Goal: Transaction & Acquisition: Purchase product/service

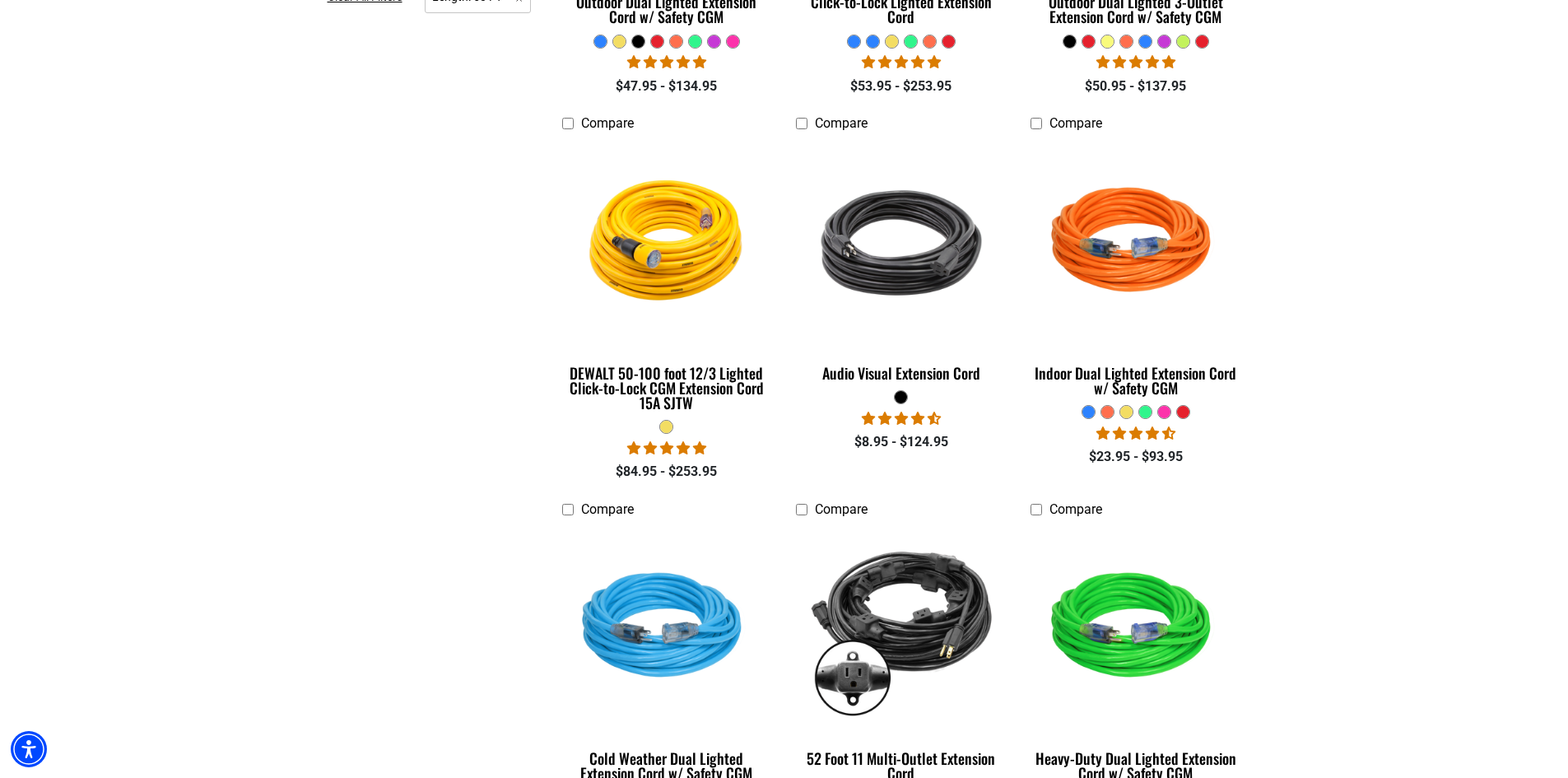
scroll to position [823, 0]
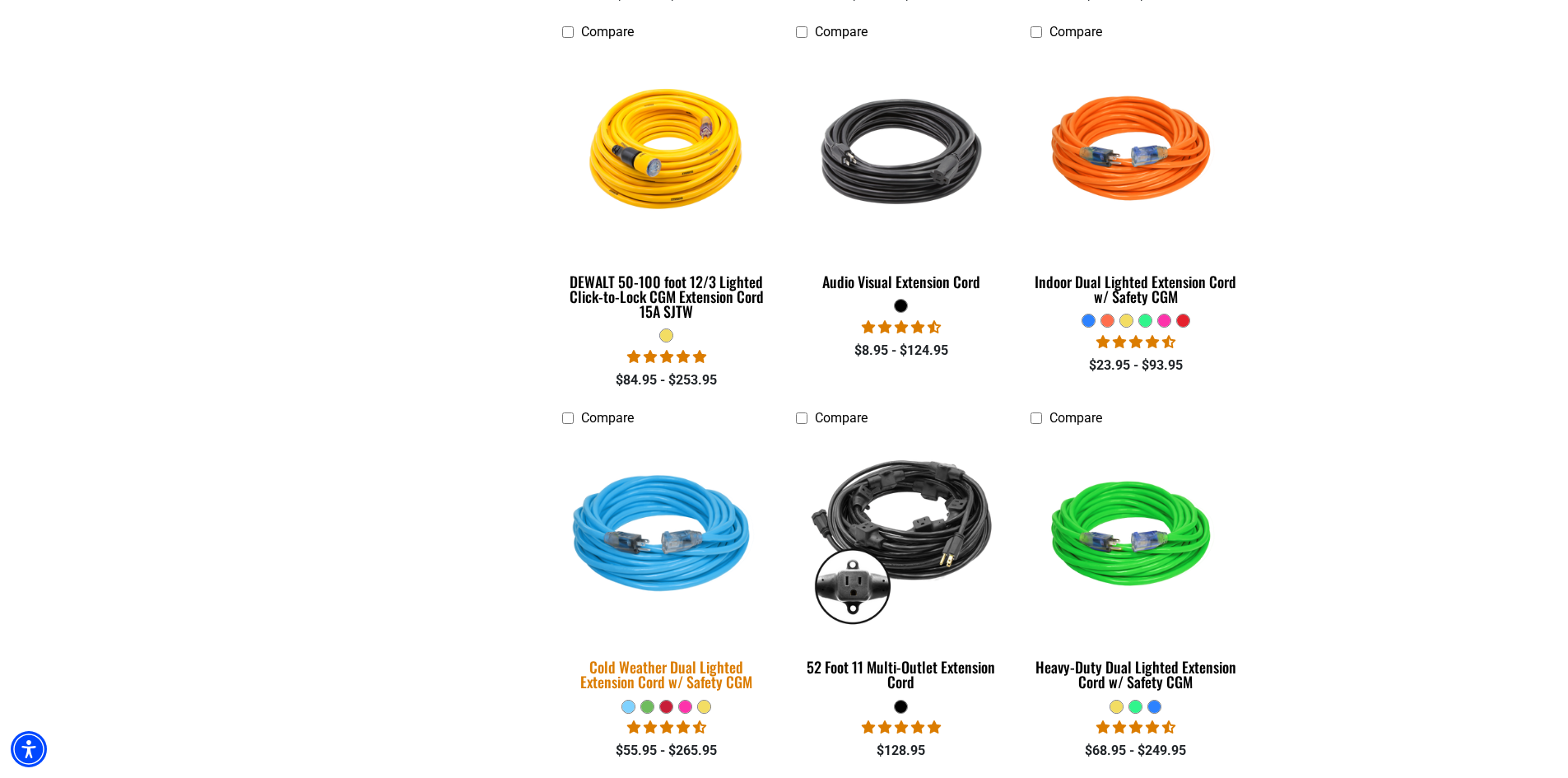
click at [682, 561] on img at bounding box center [667, 536] width 231 height 210
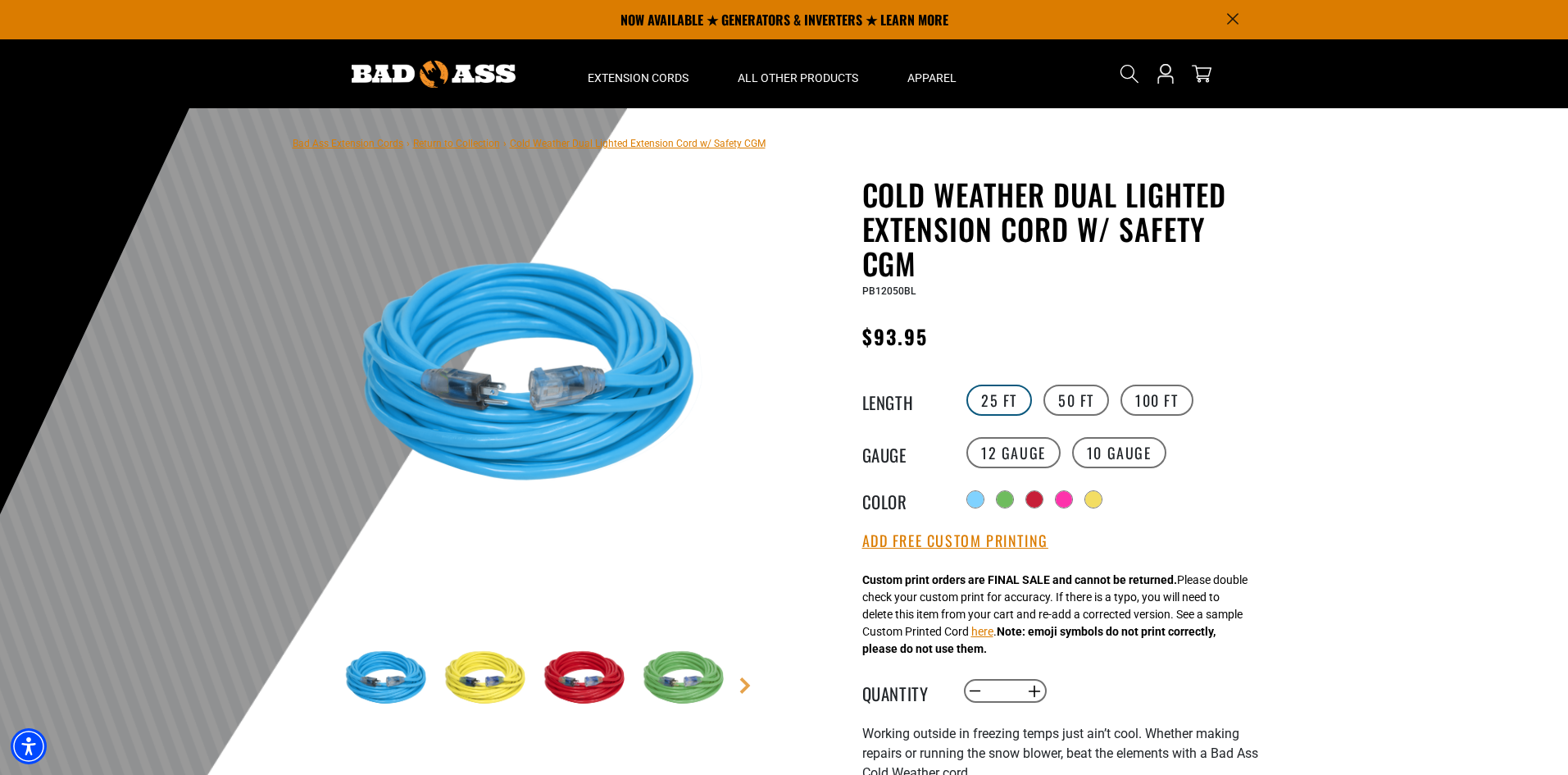
click at [999, 399] on label "25 FT" at bounding box center [999, 401] width 66 height 32
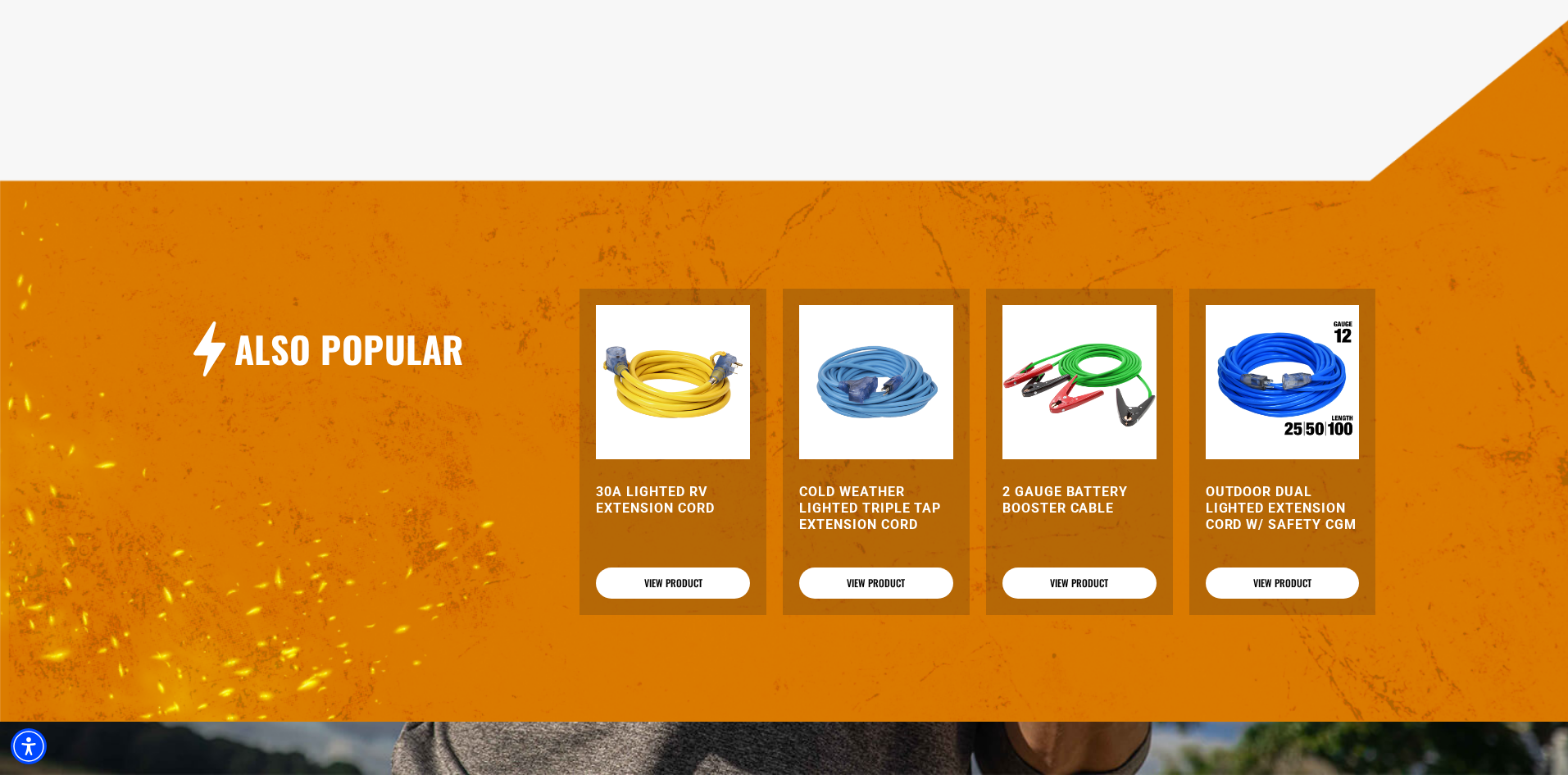
scroll to position [1886, 0]
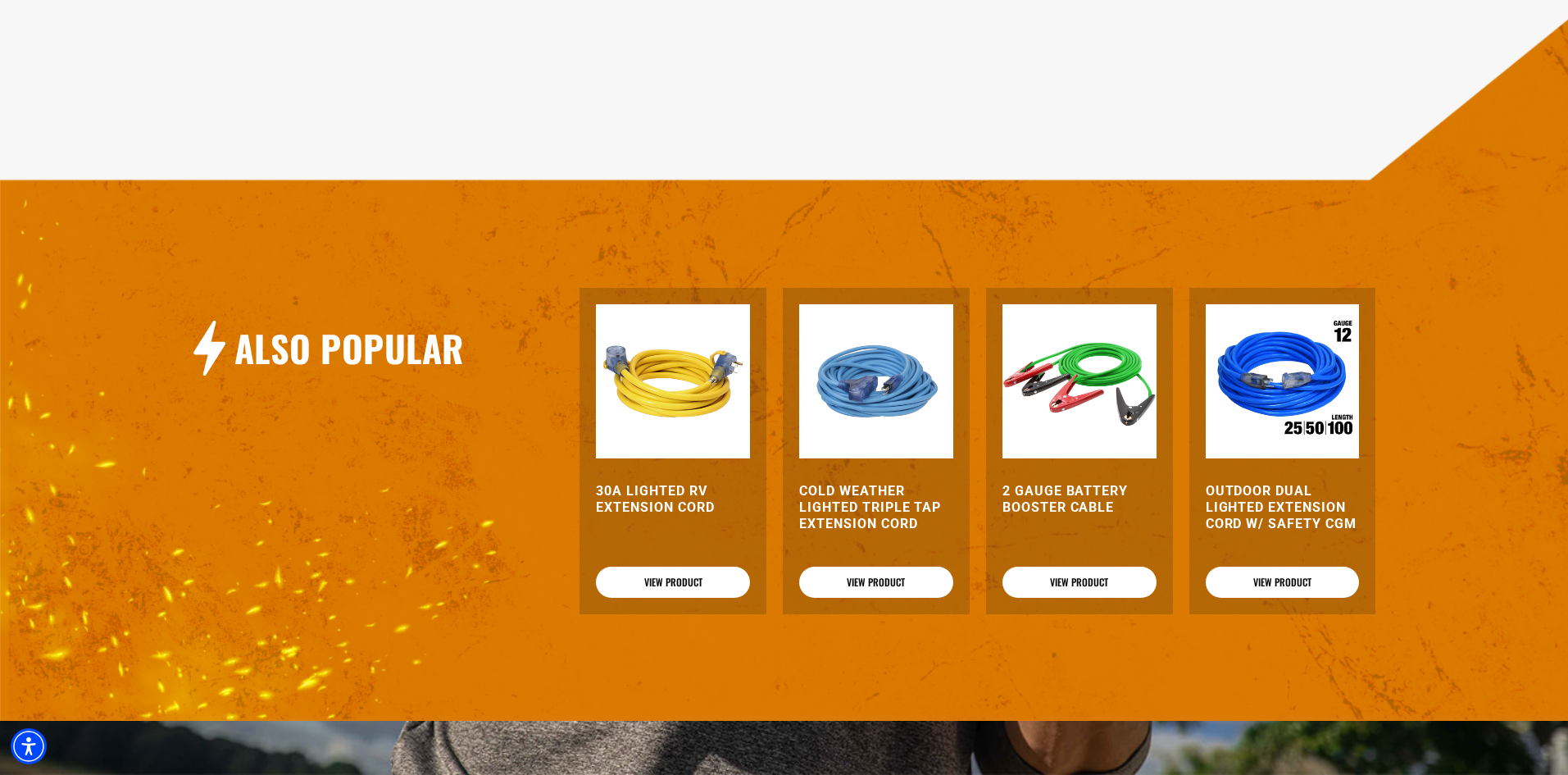
click at [1265, 383] on img at bounding box center [1283, 381] width 154 height 154
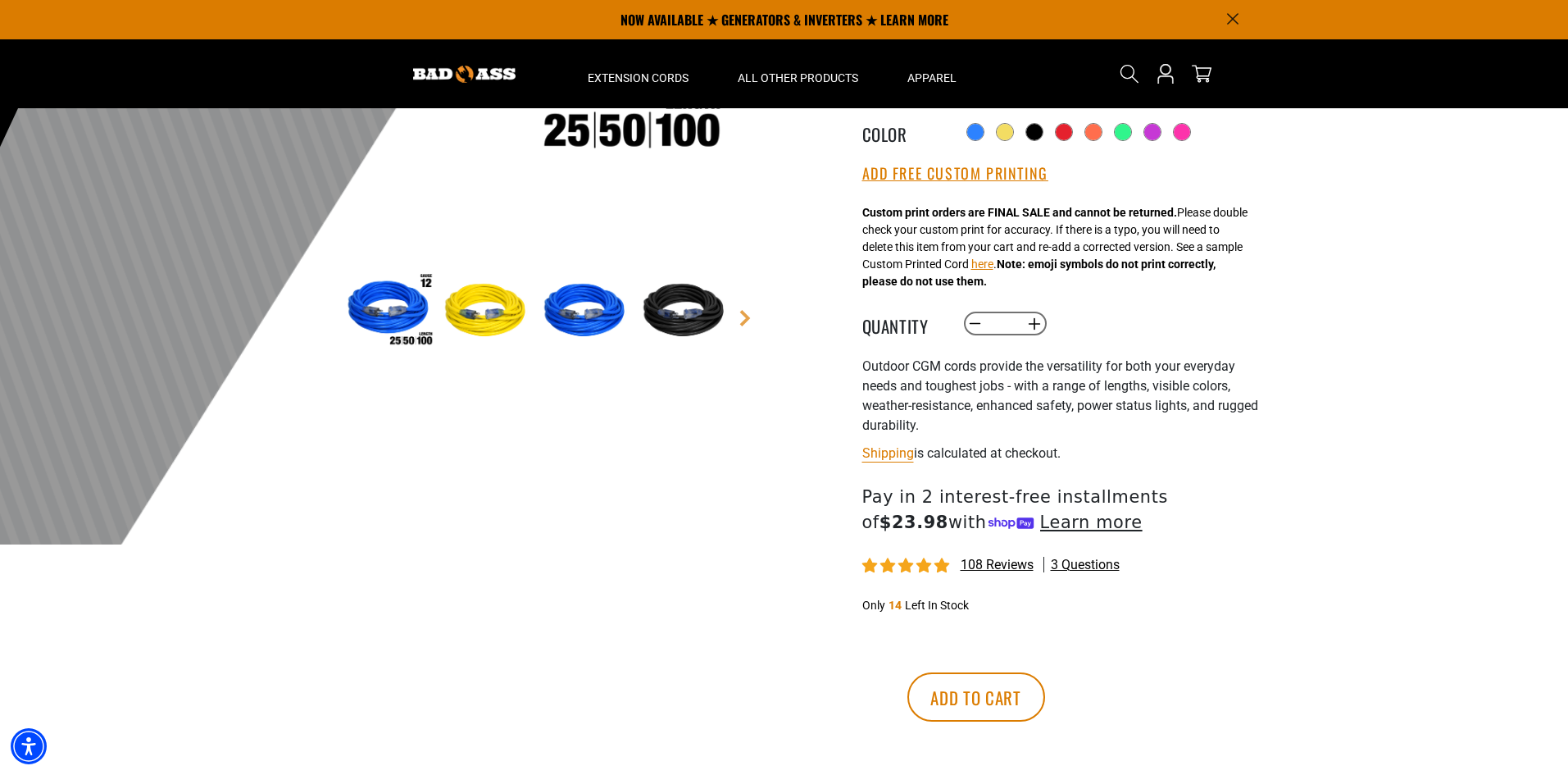
scroll to position [355, 0]
